Goal: Information Seeking & Learning: Learn about a topic

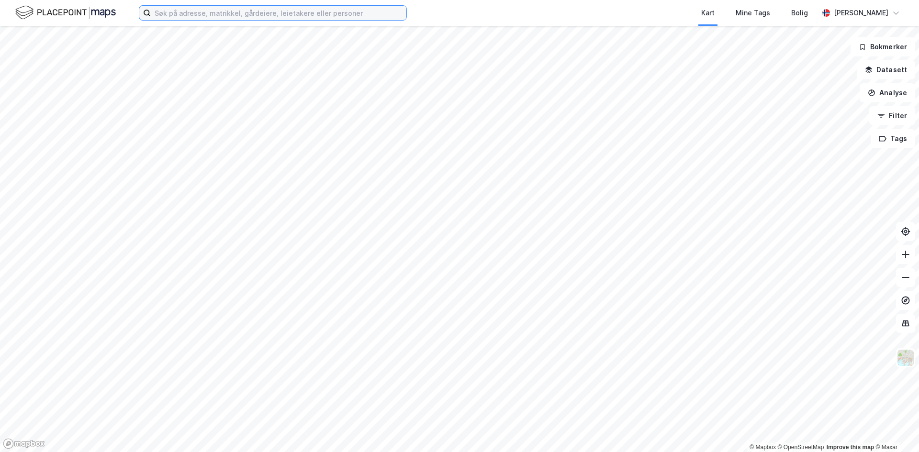
click at [210, 18] on input at bounding box center [278, 13] width 255 height 14
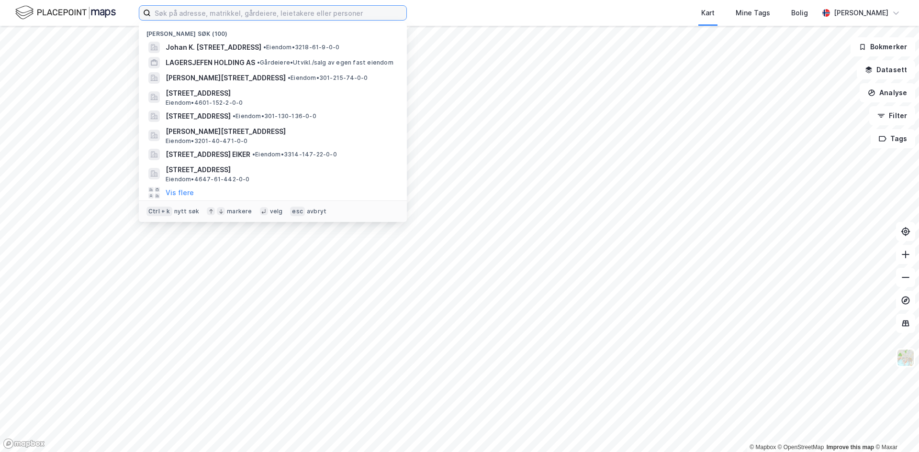
paste input "Pilestredet 27"
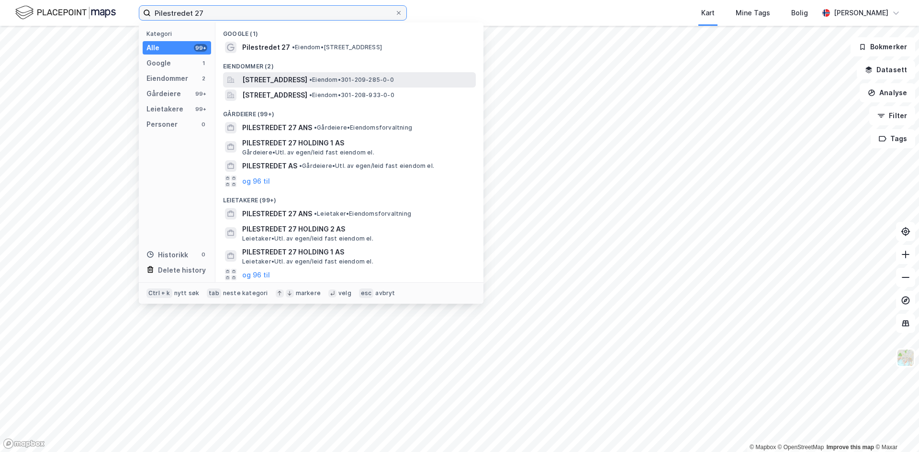
type input "Pilestredet 27"
click at [289, 77] on span "[STREET_ADDRESS]" at bounding box center [274, 79] width 65 height 11
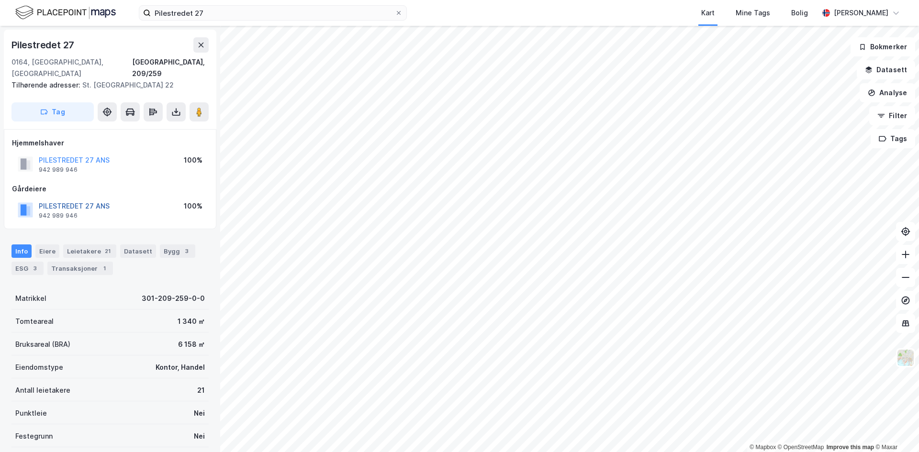
click at [0, 0] on button "PILESTREDET 27 ANS" at bounding box center [0, 0] width 0 height 0
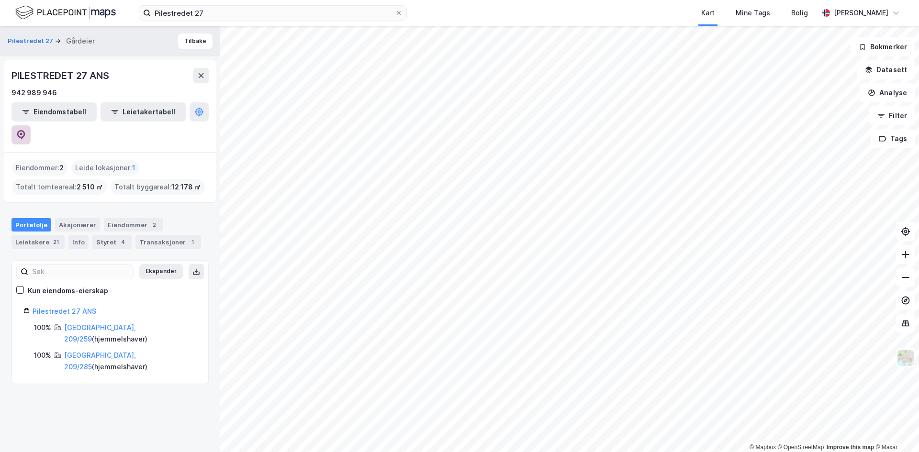
click at [26, 130] on icon at bounding box center [21, 135] width 10 height 10
